Goal: Navigation & Orientation: Find specific page/section

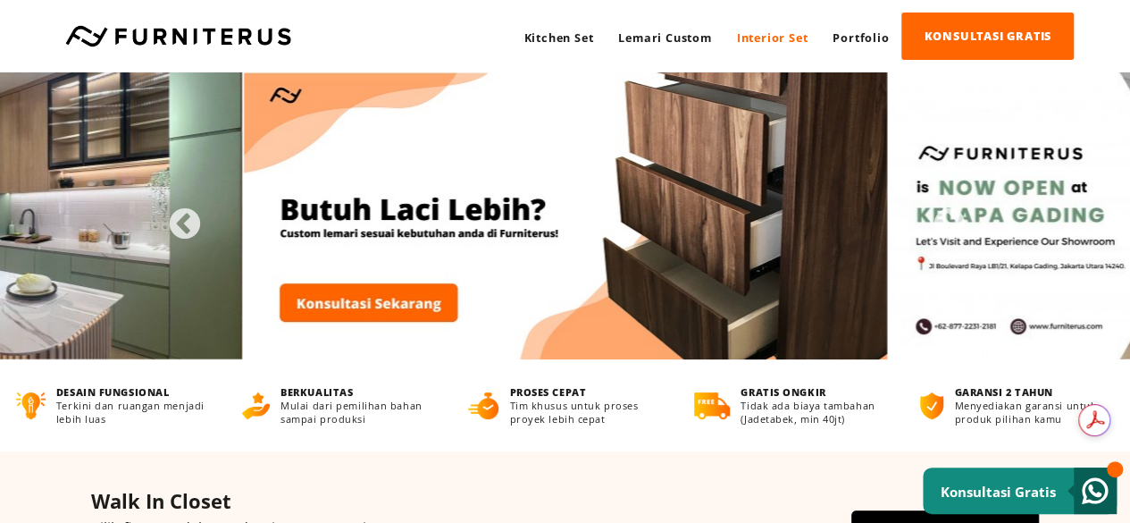
click at [776, 38] on link "Interior Set" at bounding box center [773, 37] width 96 height 48
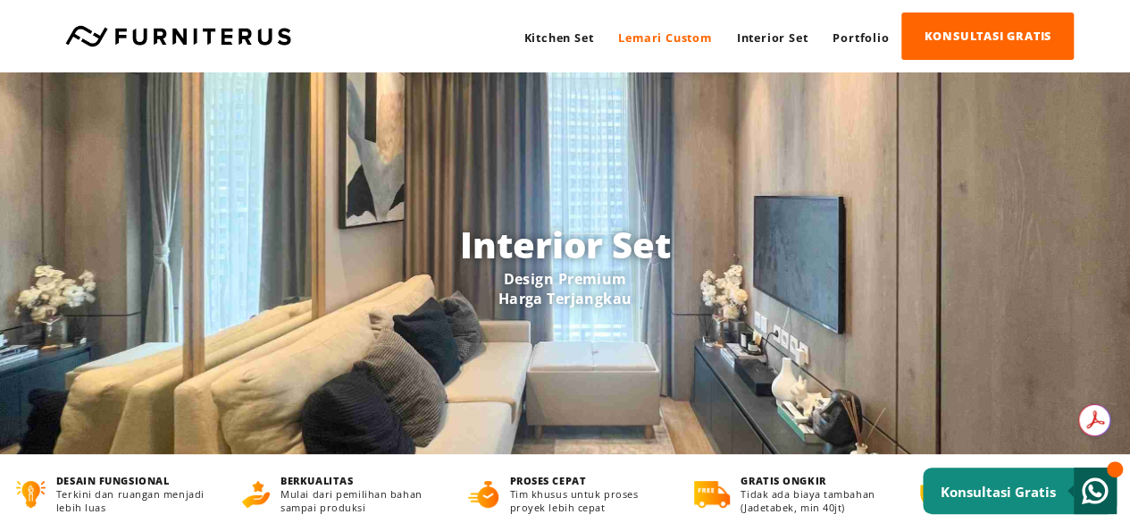
click at [673, 33] on link "Lemari Custom" at bounding box center [665, 37] width 118 height 48
